Goal: Transaction & Acquisition: Purchase product/service

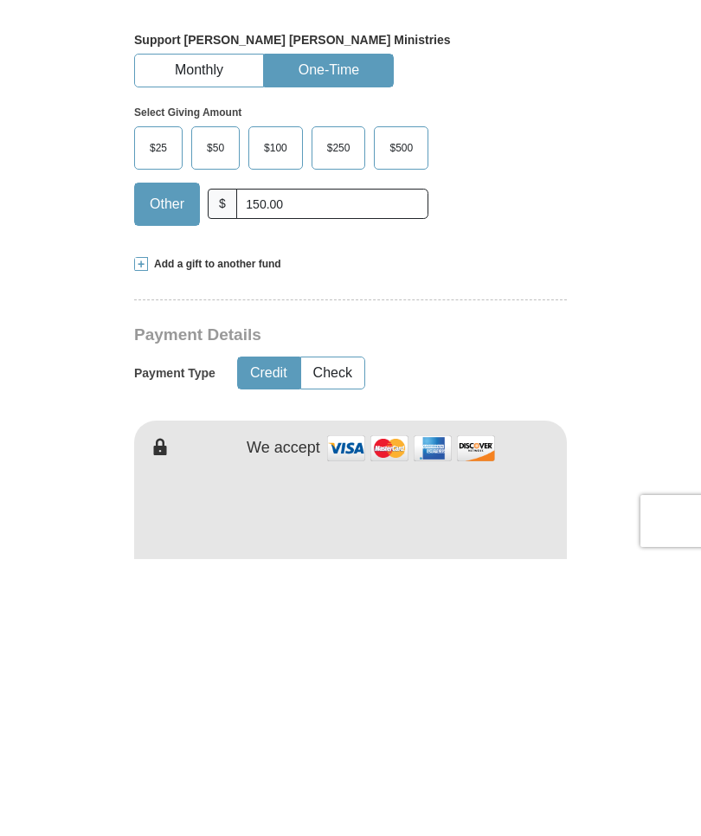
scroll to position [245, 0]
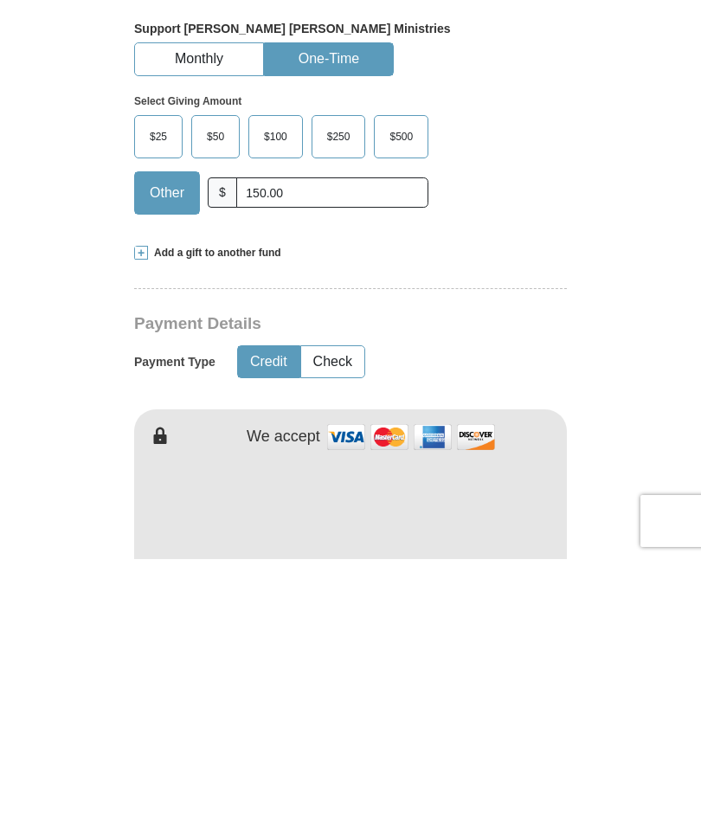
type input "150.00"
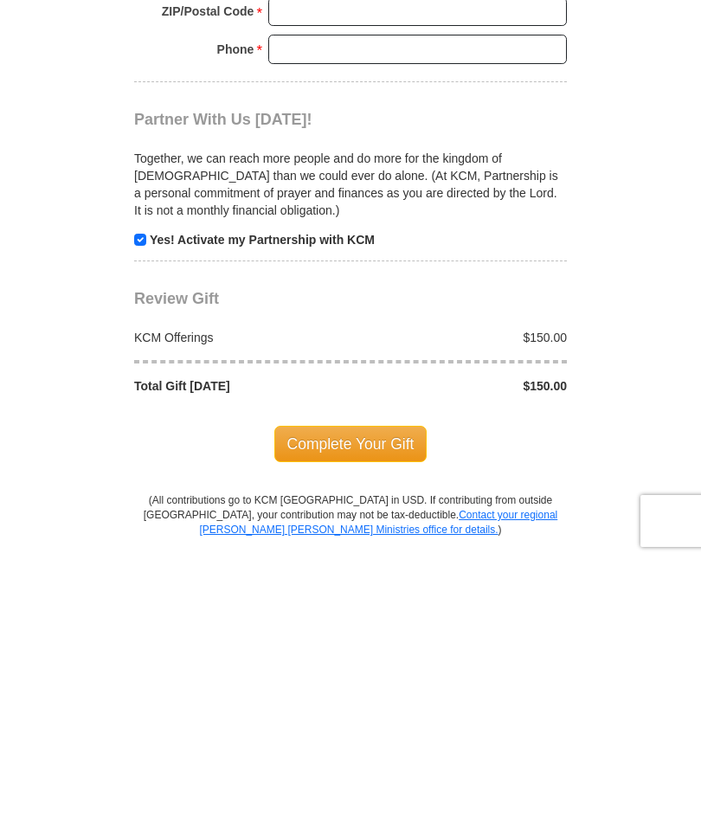
scroll to position [1317, 0]
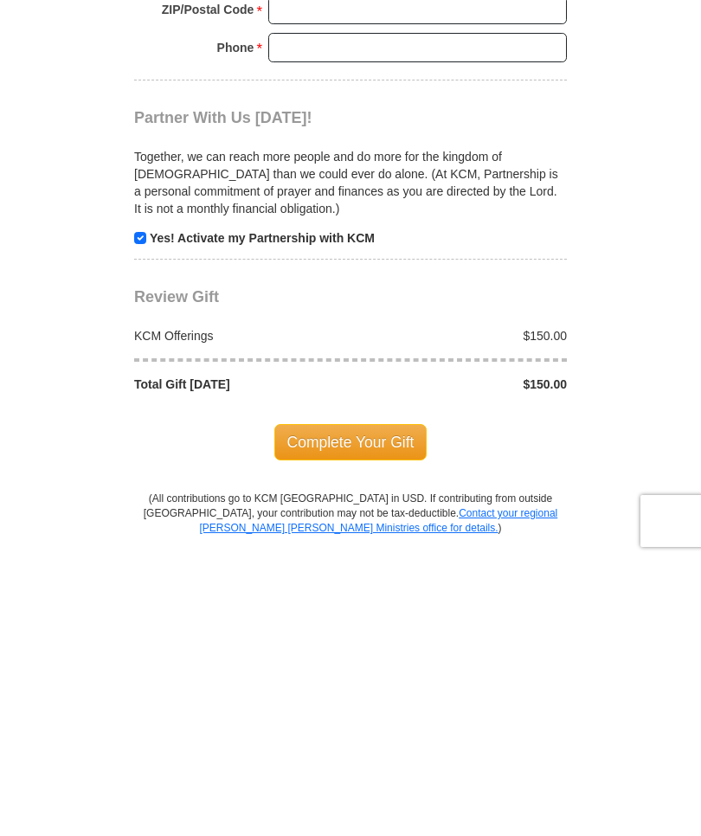
click at [141, 509] on input "checkbox" at bounding box center [140, 515] width 12 height 12
checkbox input "false"
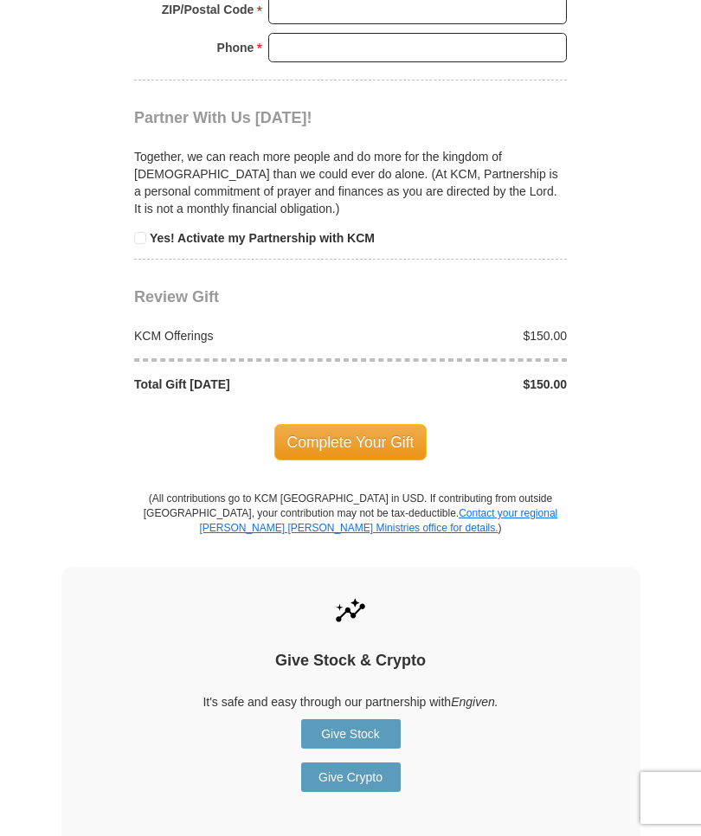
click at [364, 424] on span "Complete Your Gift" at bounding box center [350, 442] width 153 height 36
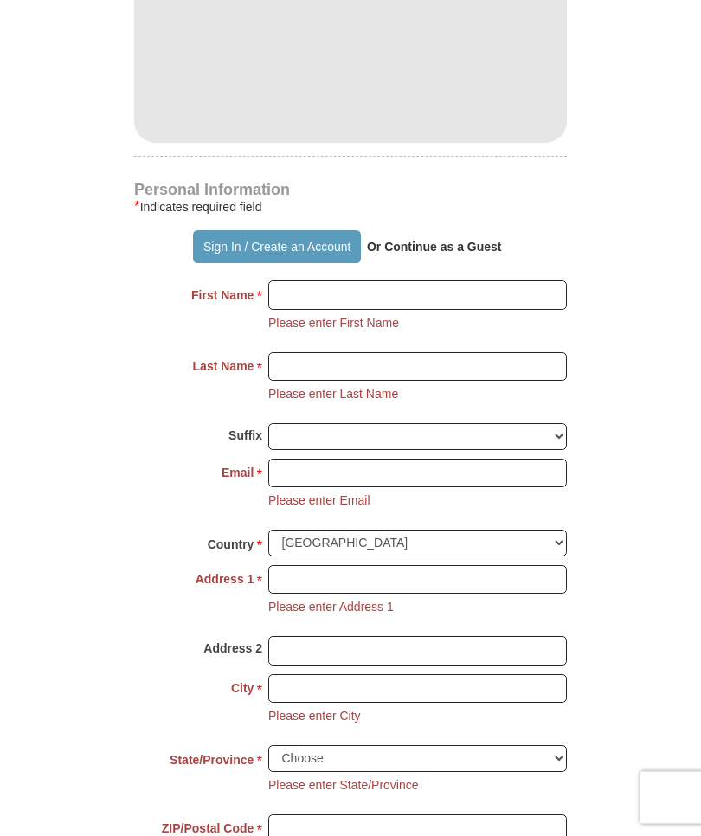
scroll to position [977, 0]
click at [222, 230] on button "Sign In / Create an Account" at bounding box center [276, 246] width 167 height 33
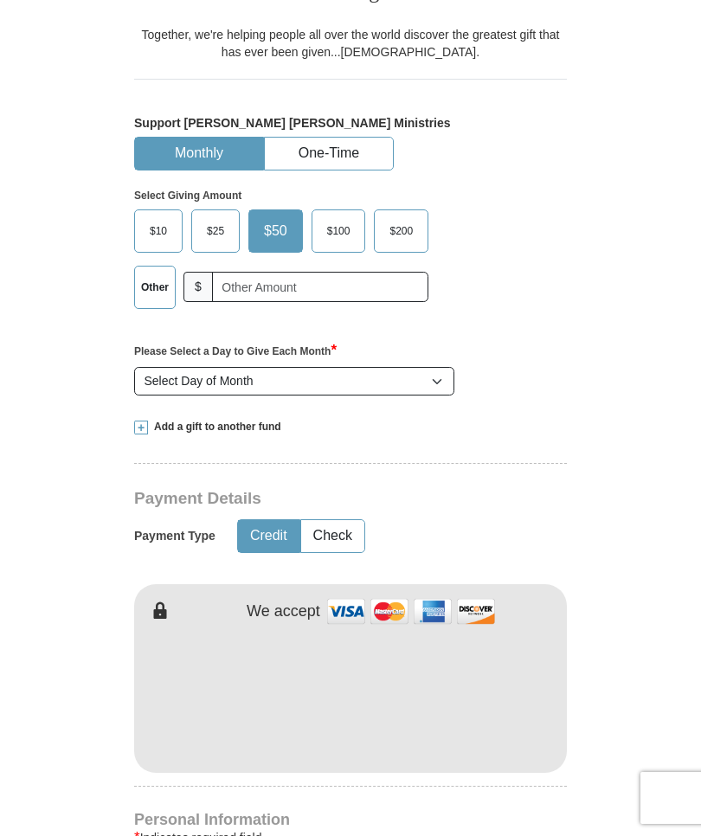
scroll to position [432, 0]
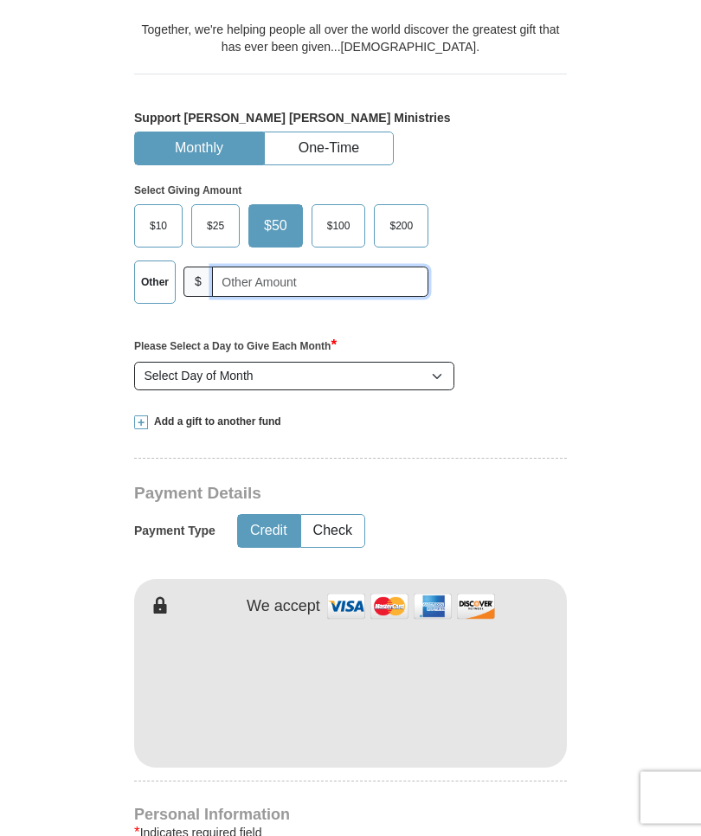
click at [258, 267] on input "text" at bounding box center [320, 282] width 216 height 30
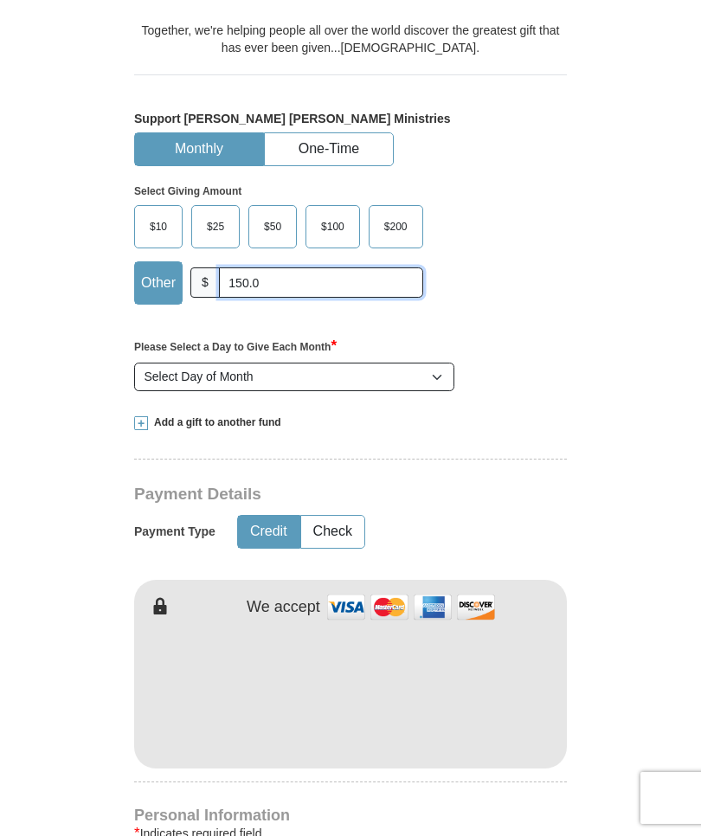
type input "150.00"
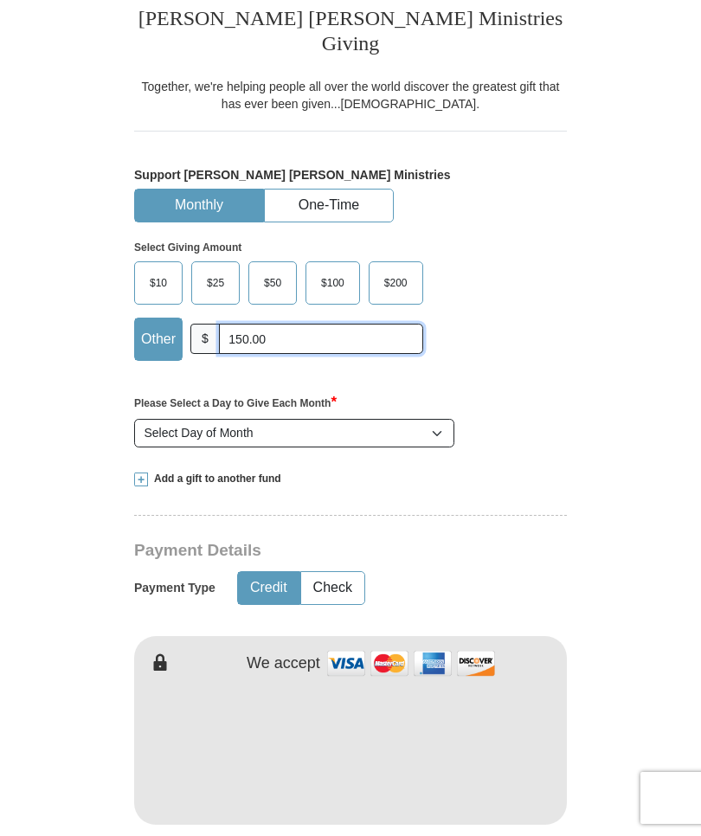
scroll to position [349, 0]
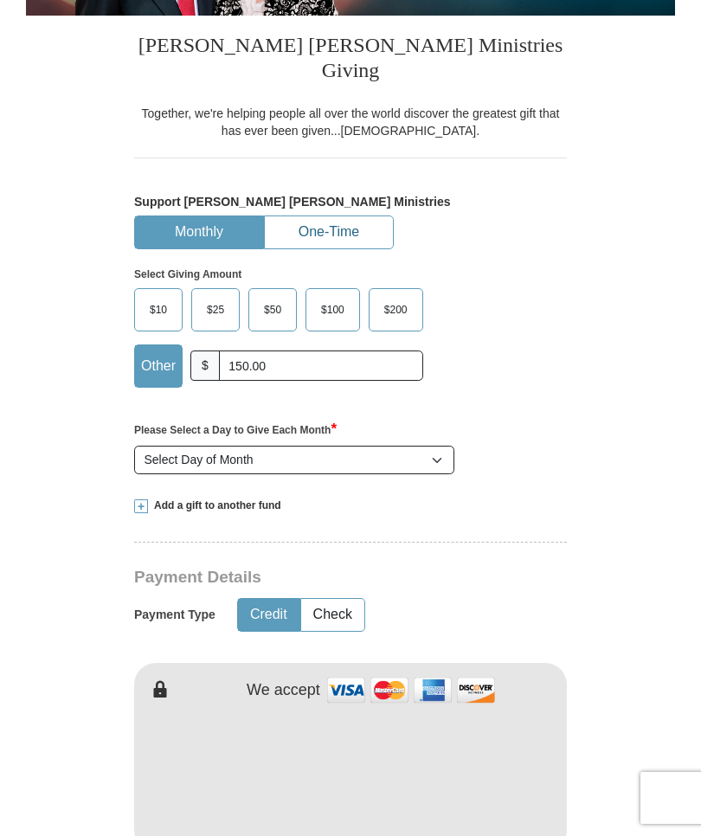
click at [345, 216] on button "One-Time" at bounding box center [329, 232] width 128 height 32
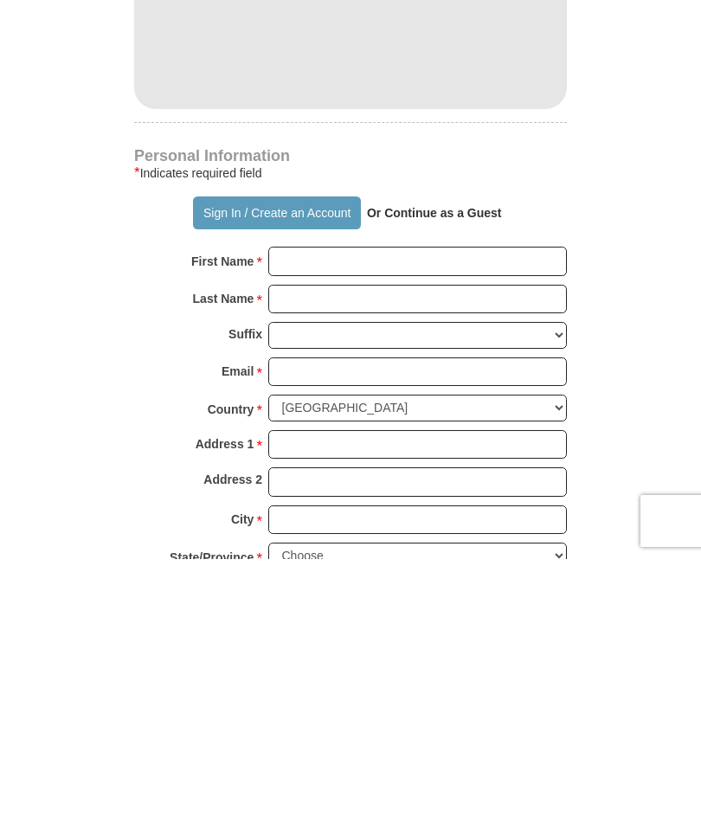
scroll to position [735, 0]
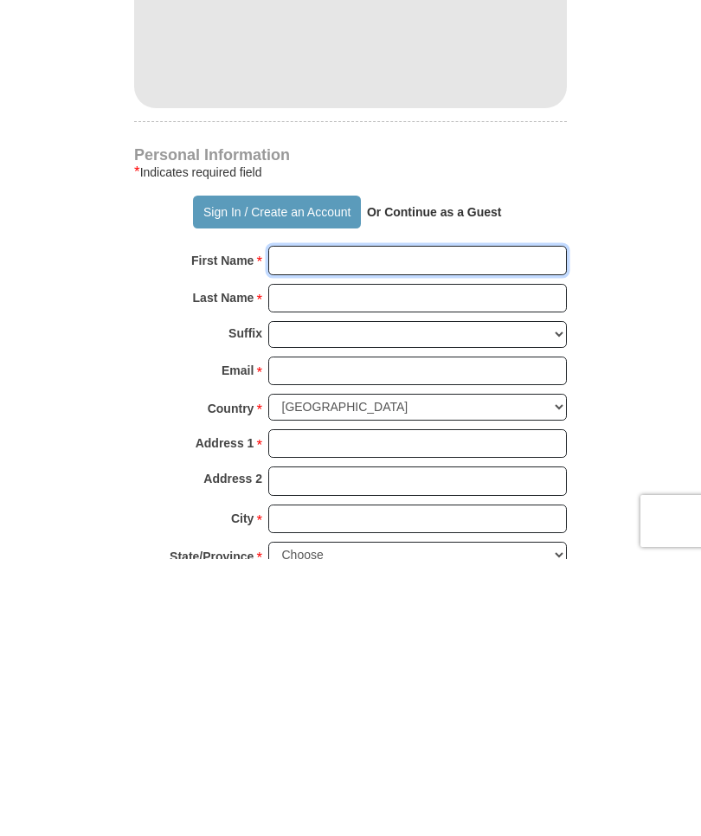
click at [312, 522] on input "First Name *" at bounding box center [417, 536] width 298 height 29
type input "[PERSON_NAME]"
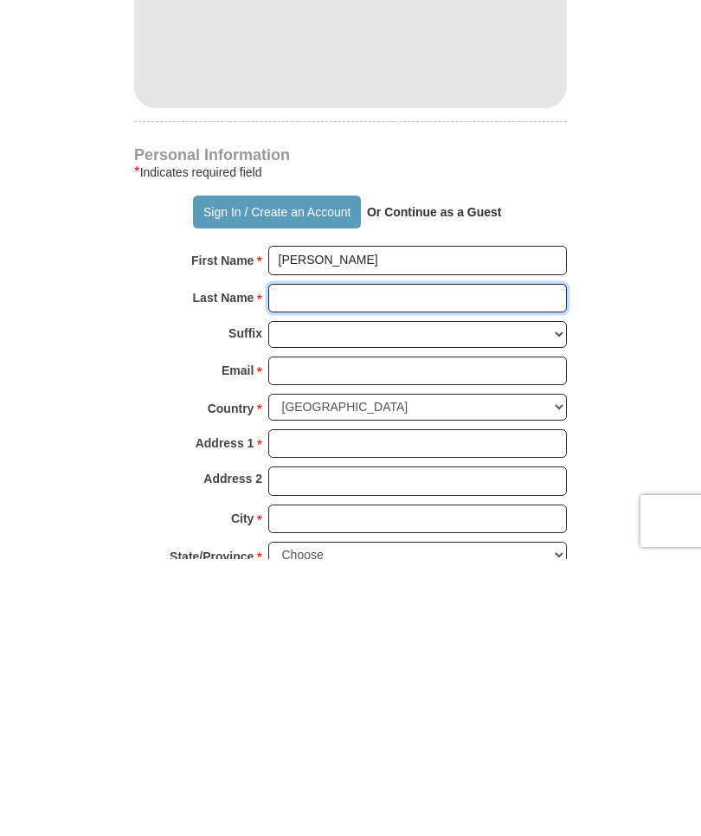
click at [300, 561] on input "Last Name *" at bounding box center [417, 575] width 298 height 29
type input "Rizzie"
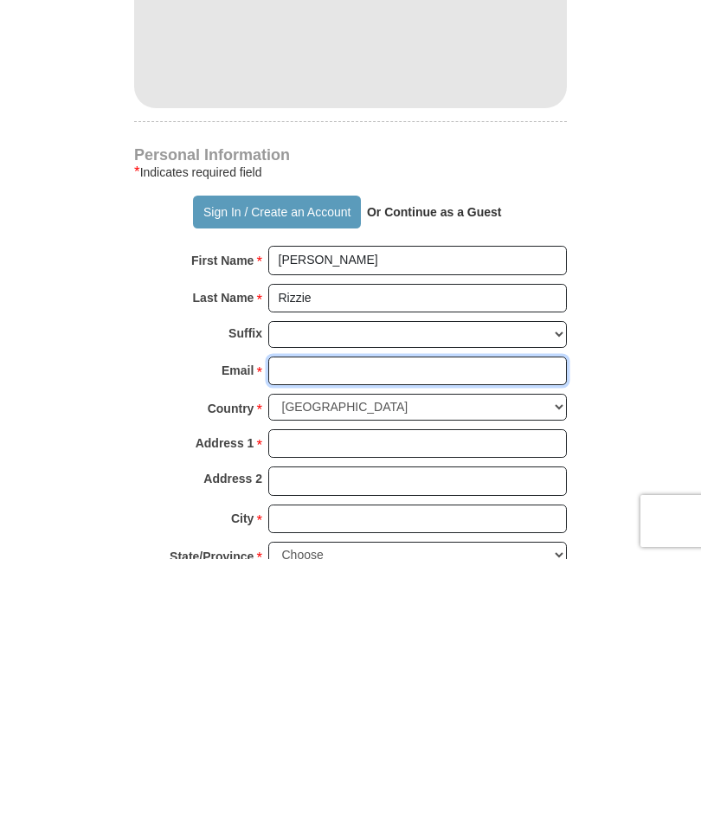
click at [311, 633] on input "Email *" at bounding box center [417, 647] width 298 height 29
type input "[EMAIL_ADDRESS][DOMAIN_NAME]"
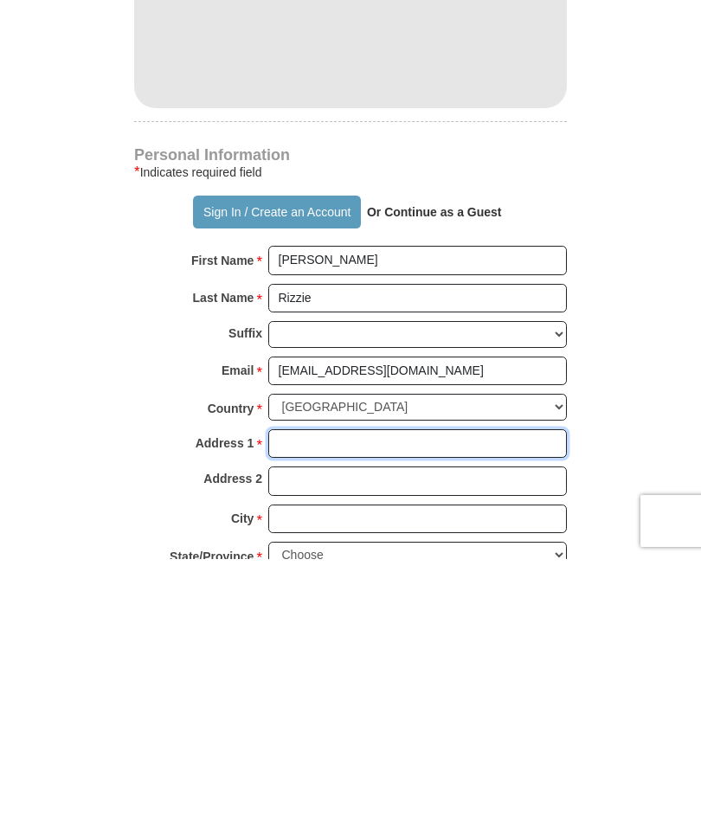
click at [311, 706] on input "Address 1 *" at bounding box center [417, 720] width 298 height 29
type input "[STREET_ADDRESS]"
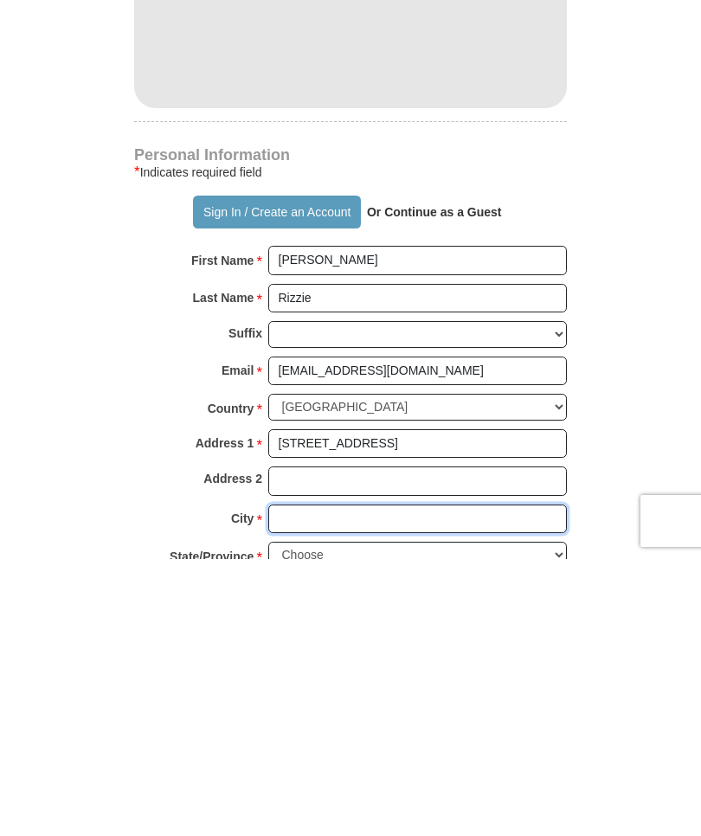
click at [326, 781] on input "City *" at bounding box center [417, 795] width 298 height 29
type input "[GEOGRAPHIC_DATA]"
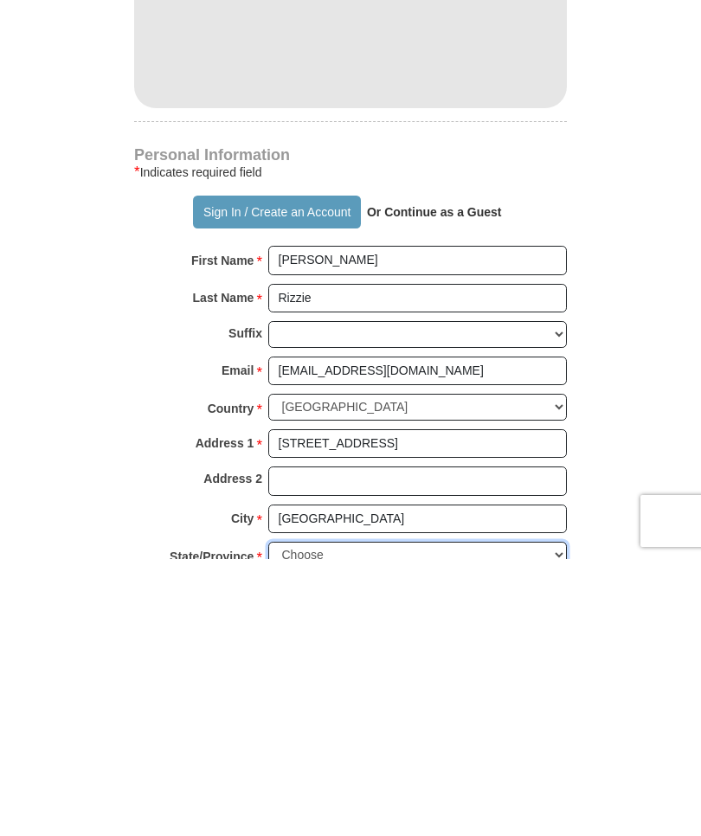
click at [308, 818] on select "Choose [US_STATE] [US_STATE] [US_STATE] [US_STATE] [US_STATE] Armed Forces Amer…" at bounding box center [417, 831] width 298 height 27
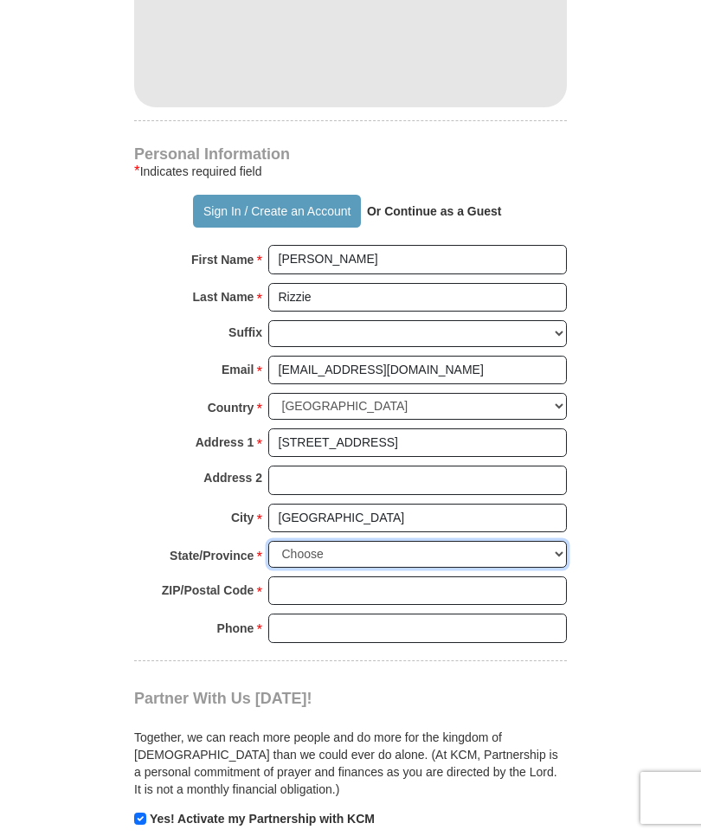
select select "TN"
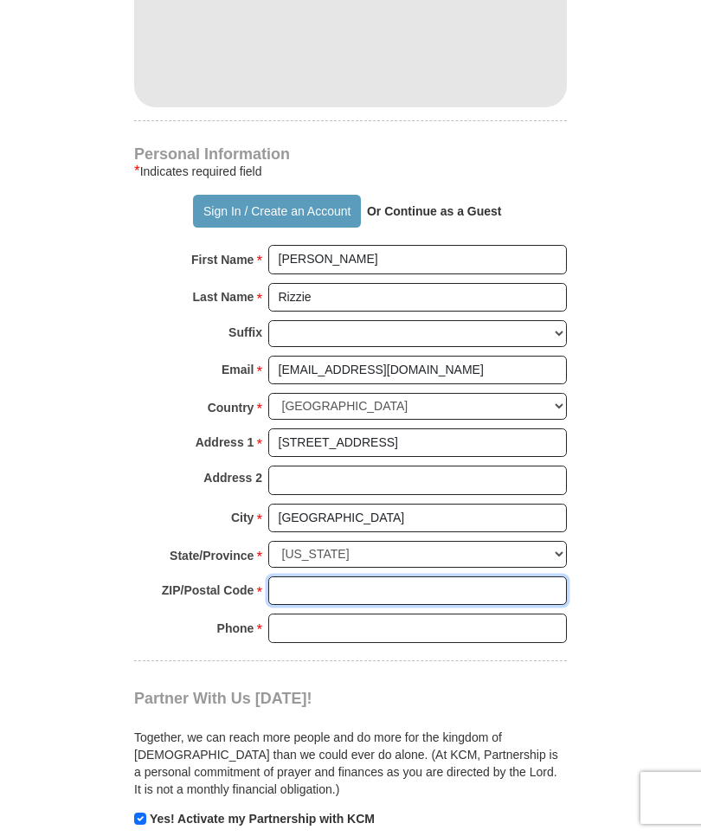
click at [305, 576] on input "ZIP/Postal Code *" at bounding box center [417, 590] width 298 height 29
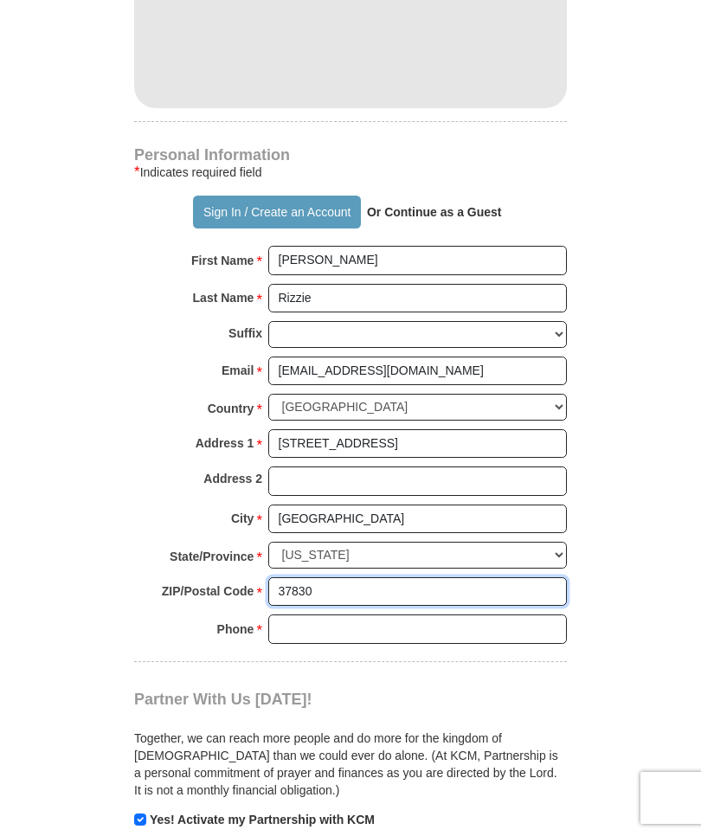
type input "37830"
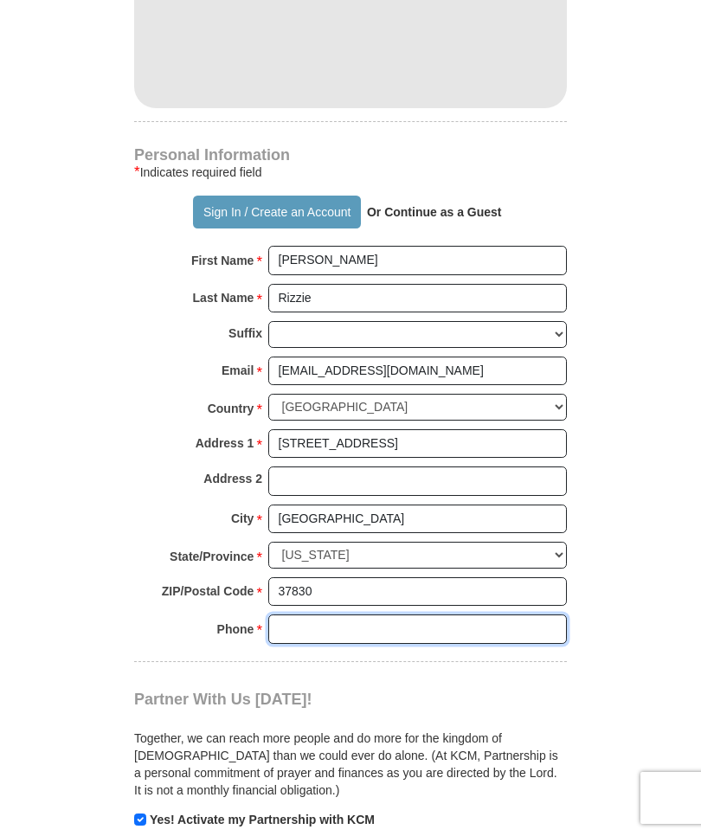
click at [336, 614] on input "Phone * *" at bounding box center [417, 628] width 298 height 29
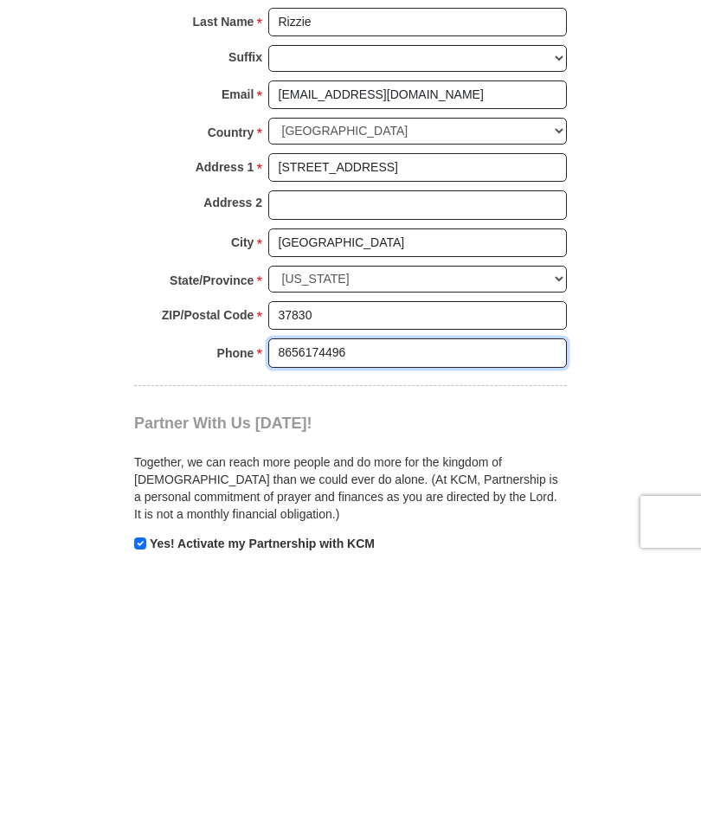
type input "8656174496"
click at [143, 813] on input "checkbox" at bounding box center [140, 819] width 12 height 12
checkbox input "false"
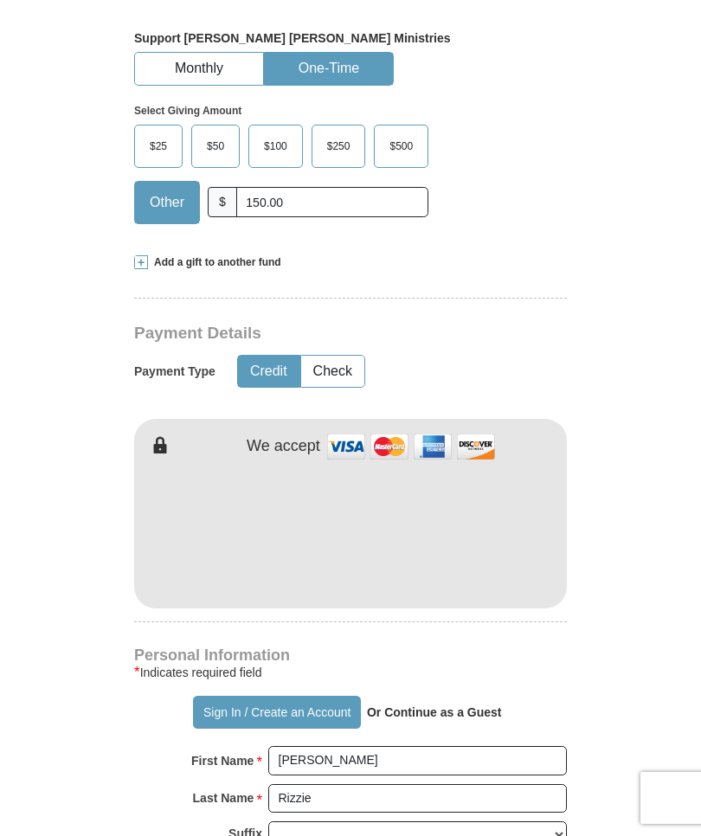
scroll to position [509, 0]
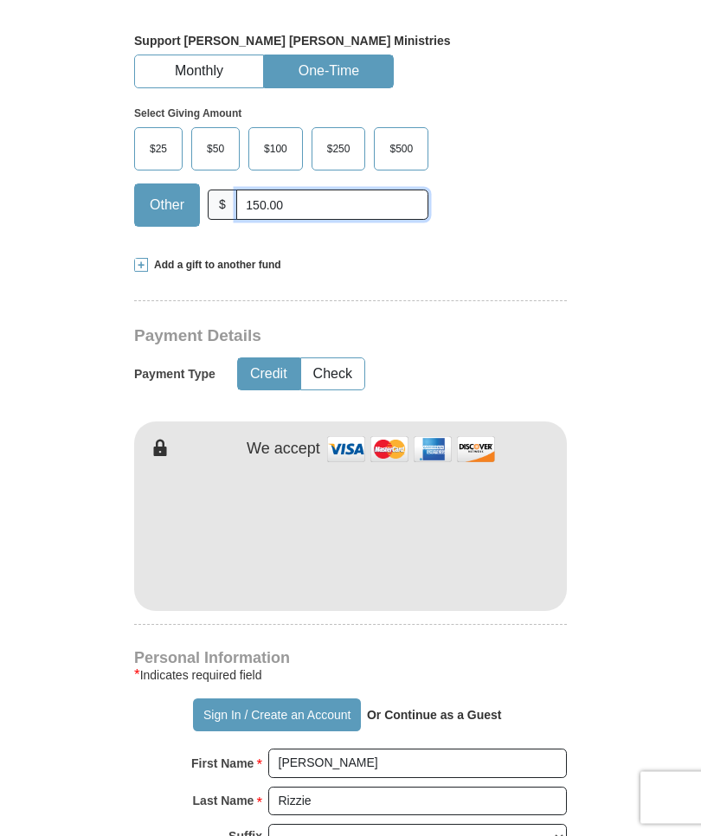
click at [311, 190] on input "150.00" at bounding box center [332, 205] width 192 height 30
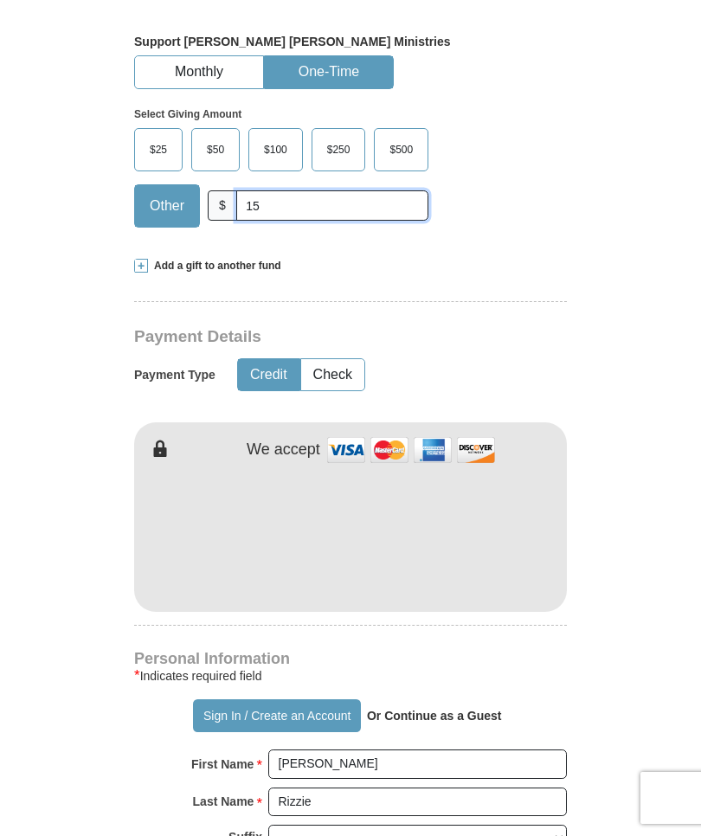
type input "1"
type input "150.00"
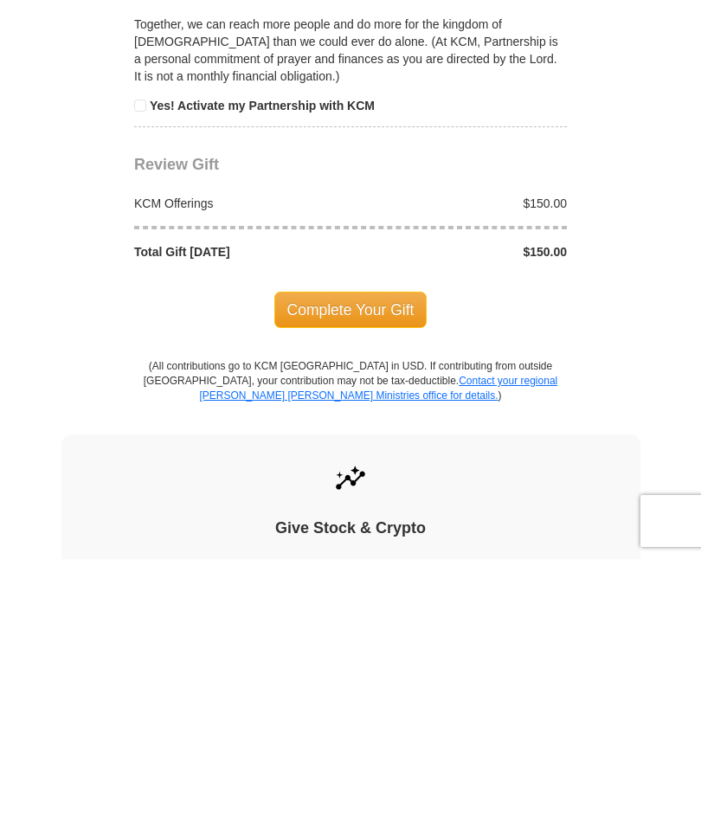
scroll to position [1451, 0]
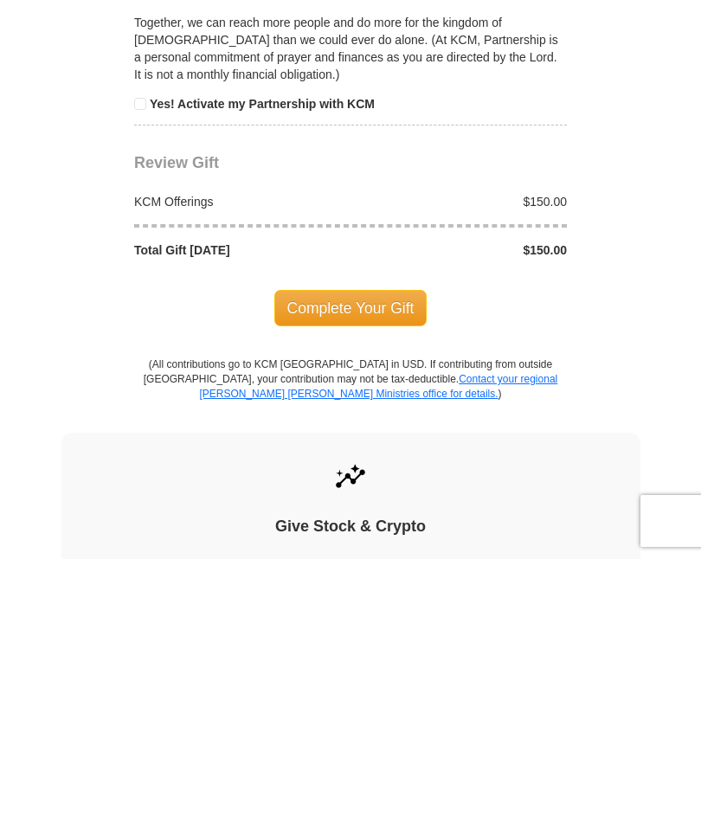
click at [340, 567] on span "Complete Your Gift" at bounding box center [350, 585] width 153 height 36
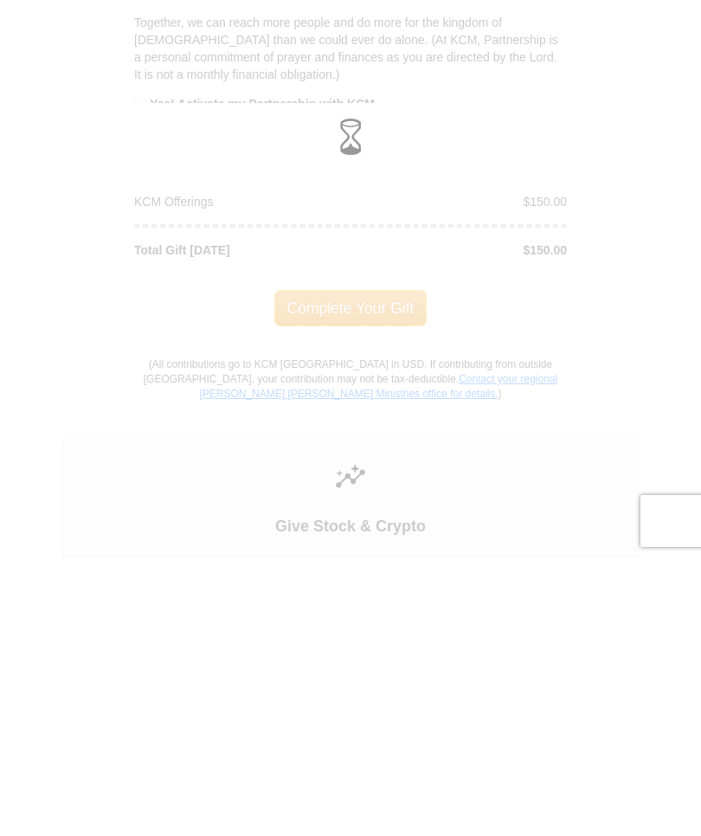
scroll to position [1727, 0]
